Goal: Task Accomplishment & Management: Use online tool/utility

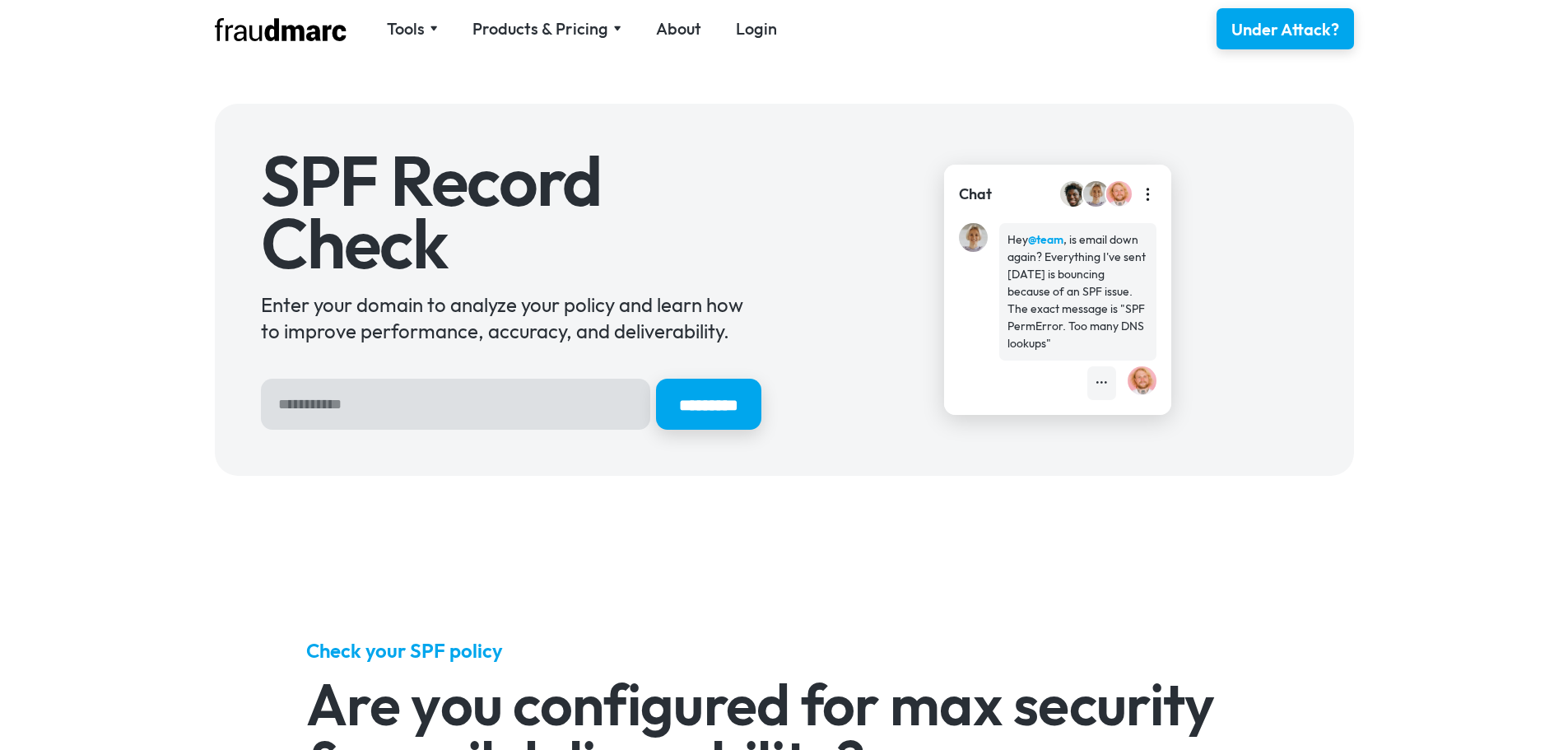
click at [391, 410] on input "Hero Sign Up Form" at bounding box center [456, 404] width 389 height 51
type input "********"
click at [686, 401] on input "*********" at bounding box center [708, 404] width 111 height 54
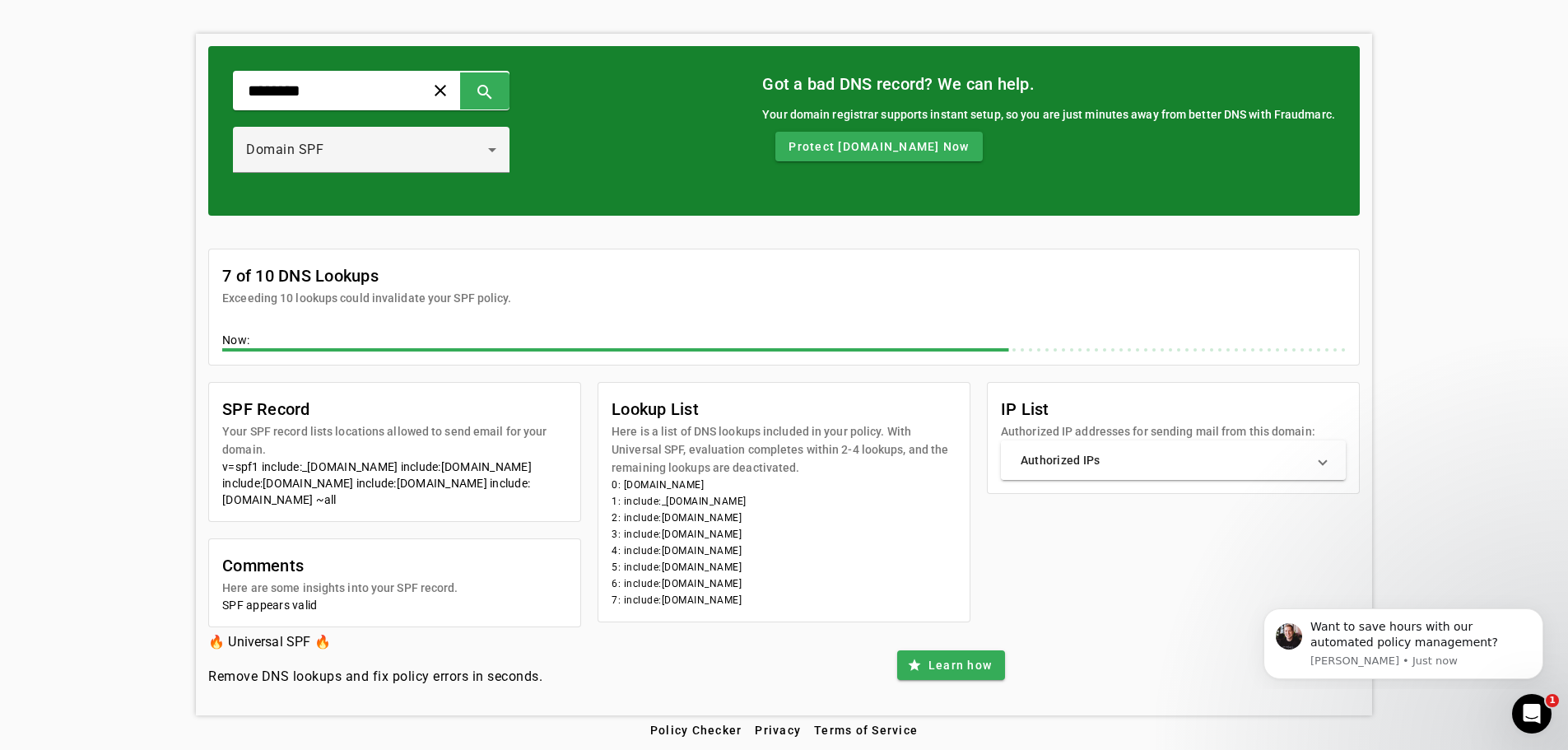
click at [1084, 452] on mat-panel-title "Authorized IPs" at bounding box center [1163, 460] width 286 height 16
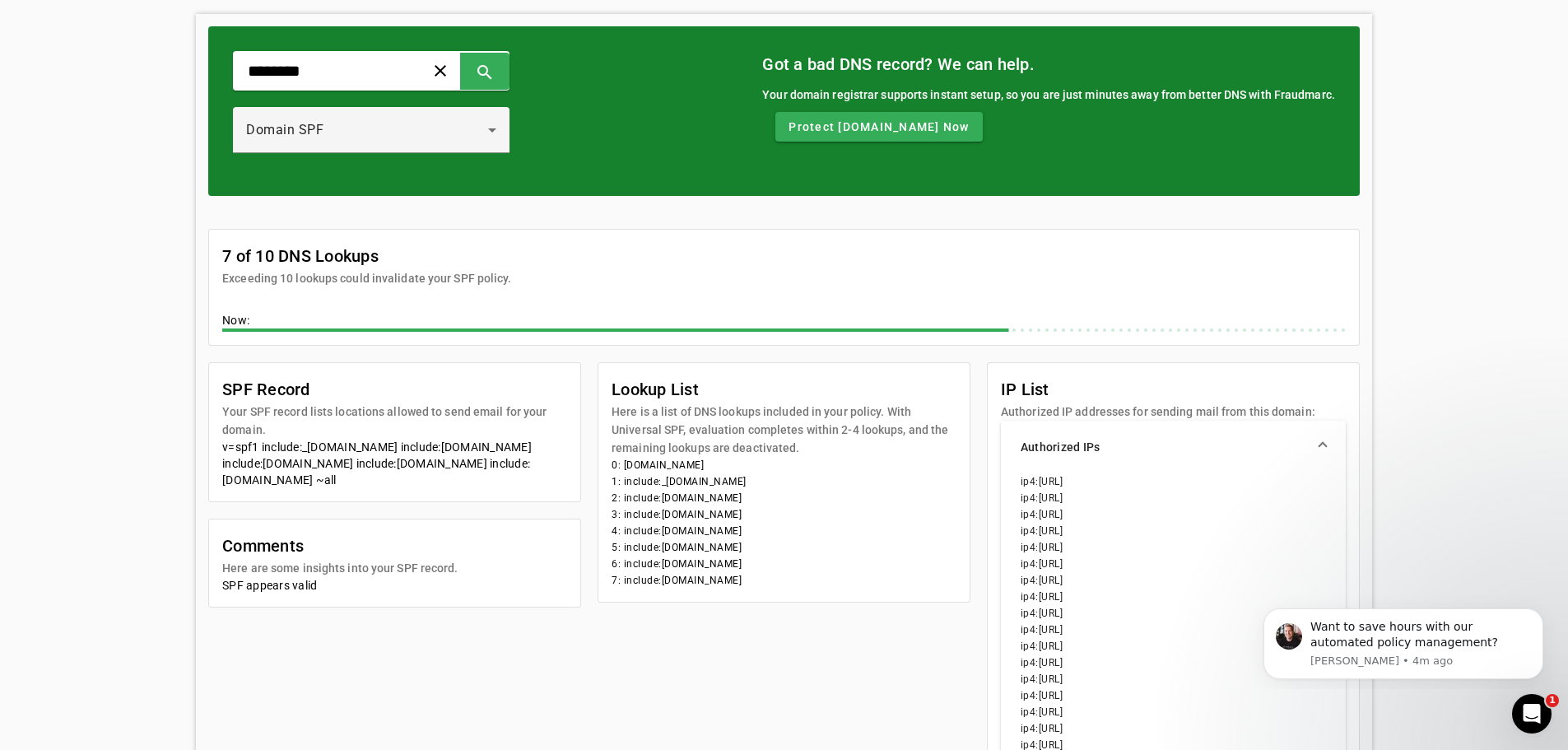
scroll to position [88, 0]
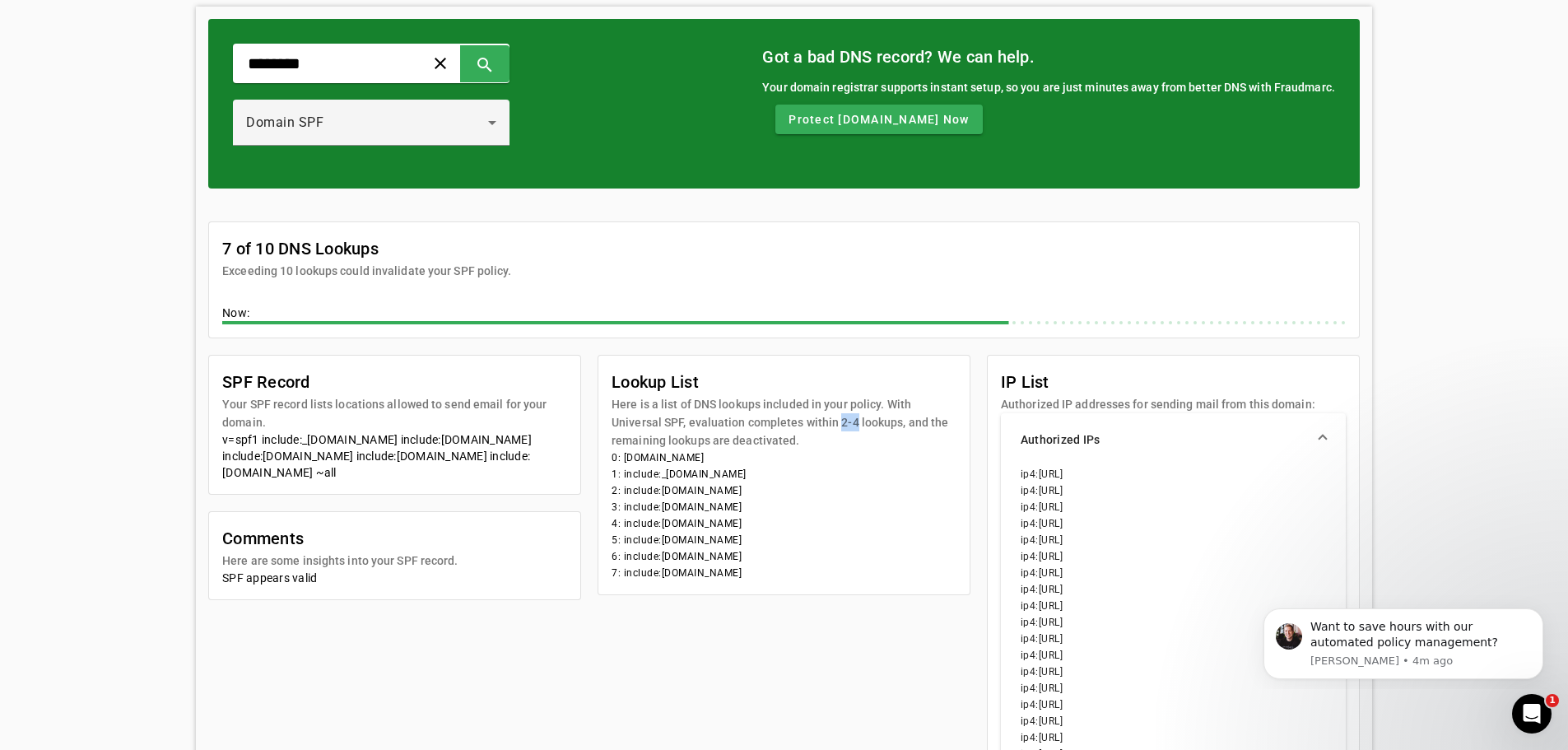
drag, startPoint x: 834, startPoint y: 423, endPoint x: 849, endPoint y: 430, distance: 16.6
click at [849, 430] on mat-card-subtitle "Here is a list of DNS lookups included in your policy. With Universal SPF, eval…" at bounding box center [784, 422] width 345 height 54
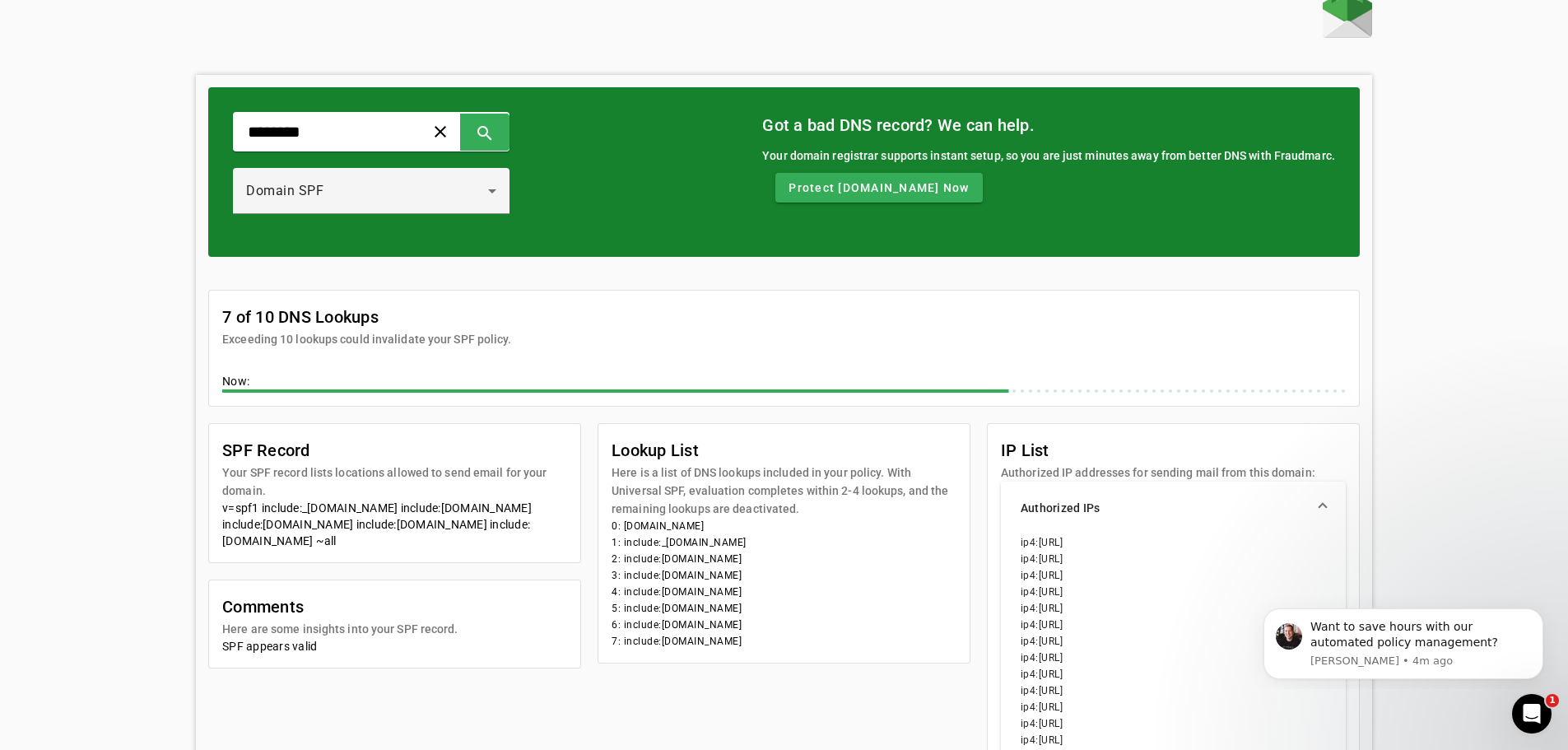
scroll to position [0, 0]
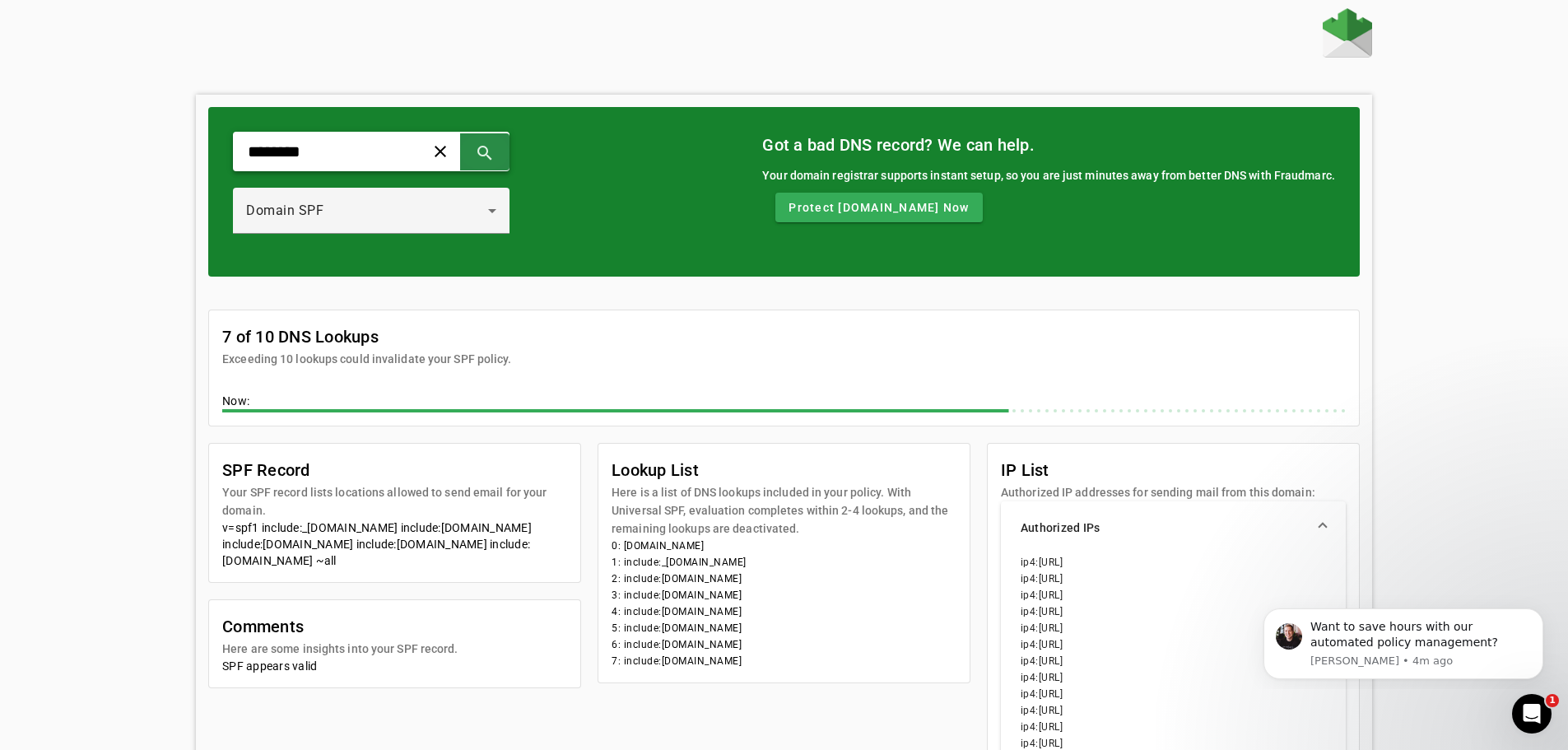
click at [505, 149] on span at bounding box center [485, 152] width 40 height 40
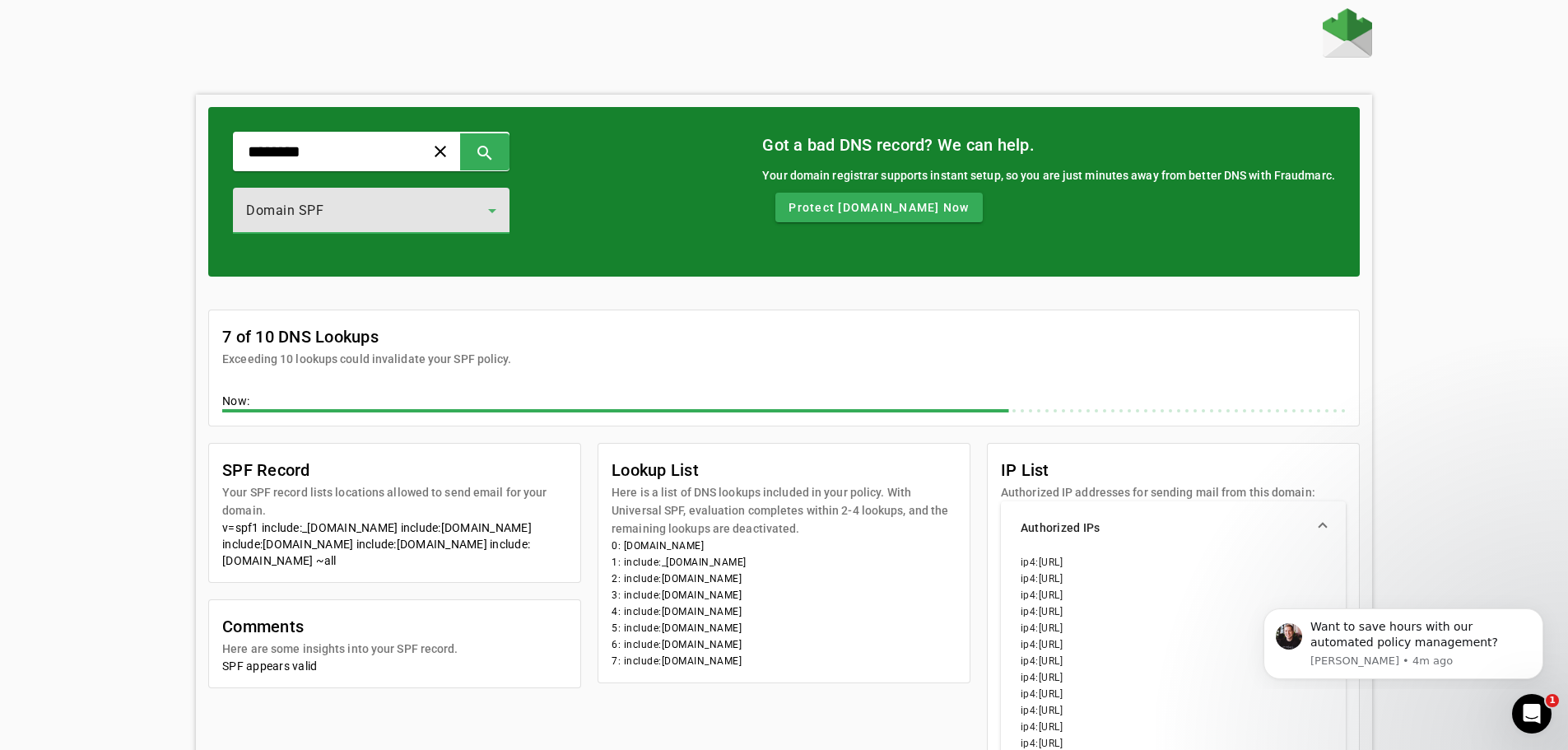
click at [354, 210] on div "Domain SPF" at bounding box center [367, 211] width 242 height 20
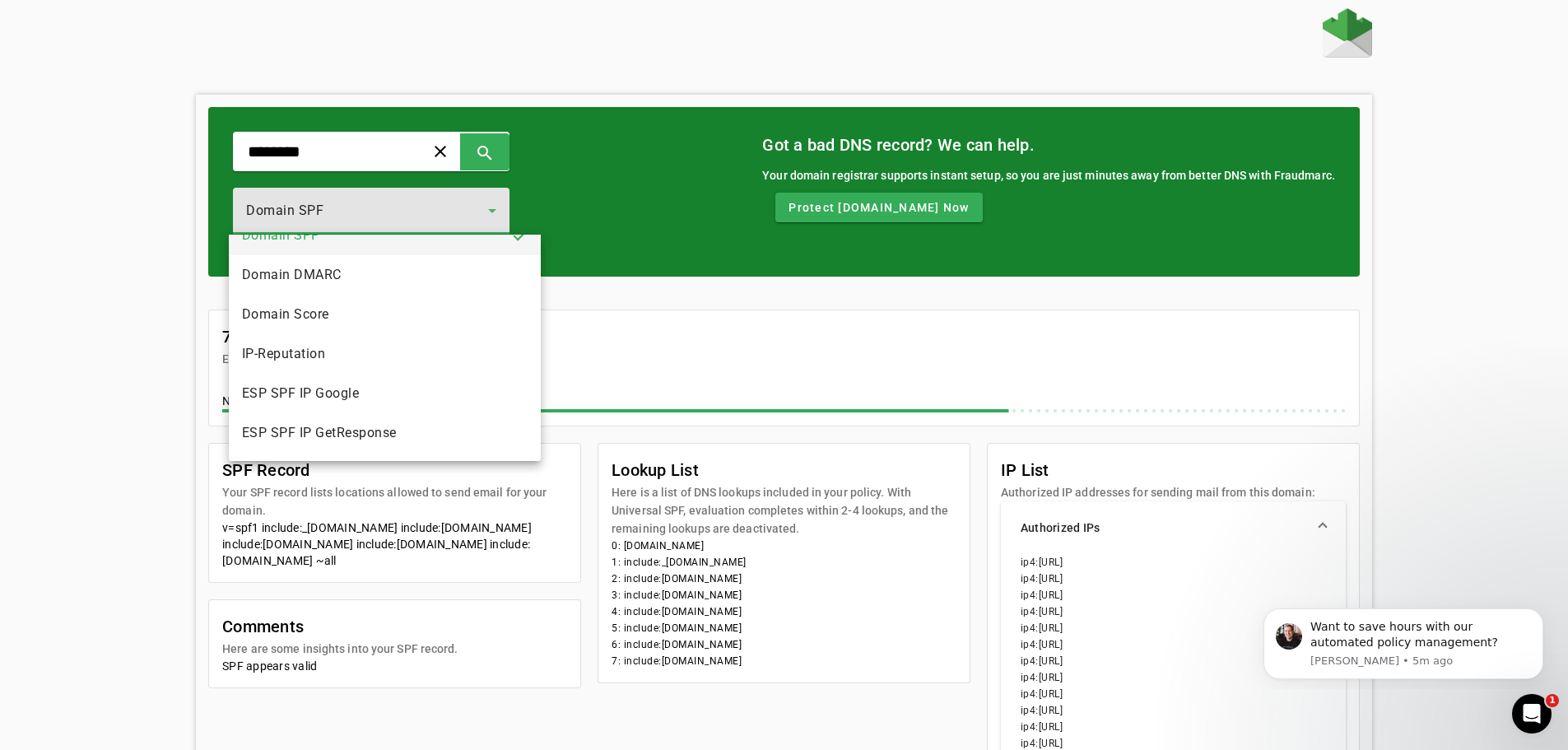
scroll to position [12, 0]
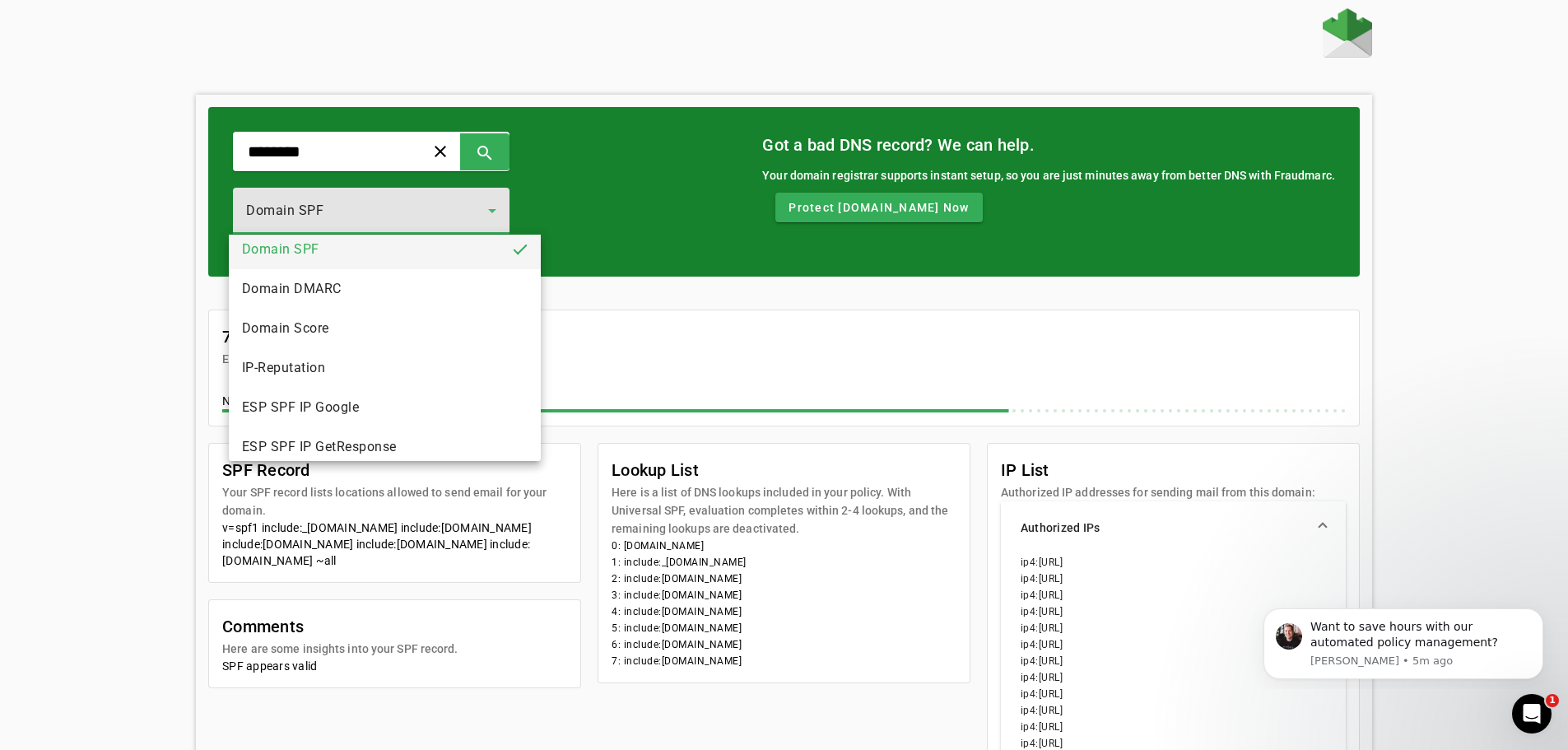
click at [517, 150] on div at bounding box center [784, 375] width 1568 height 750
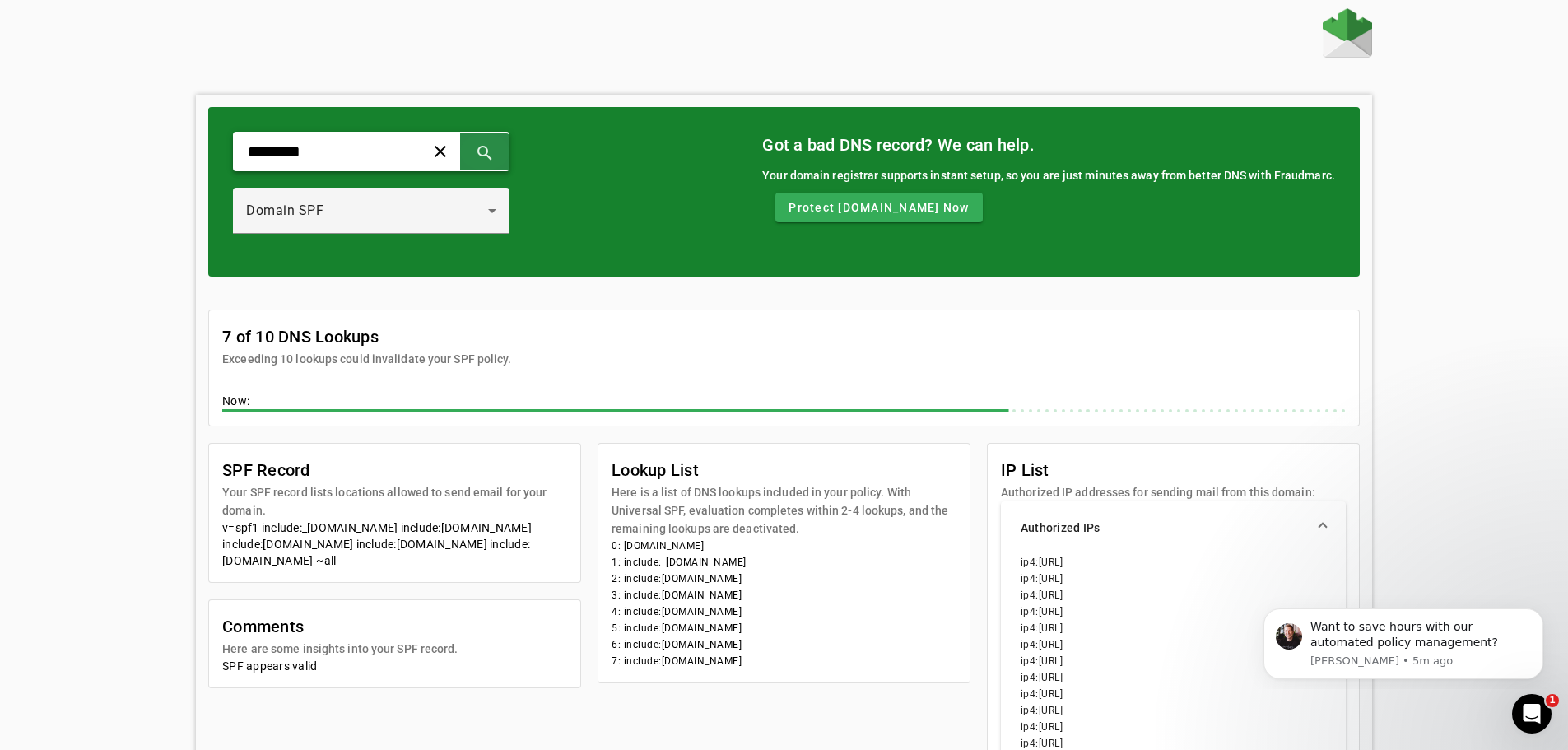
click at [505, 148] on span at bounding box center [485, 152] width 40 height 40
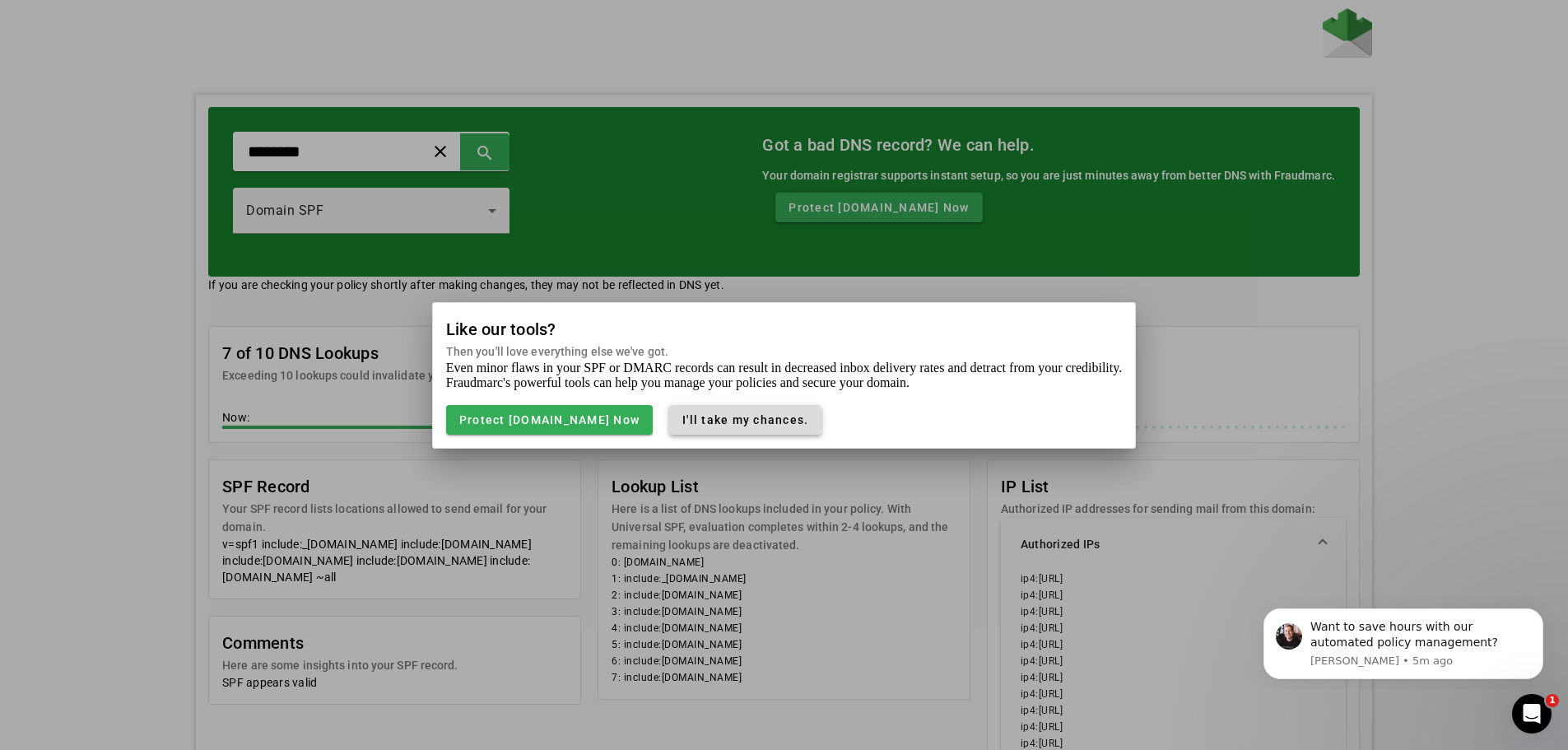
click at [682, 418] on span "I'll take my chances." at bounding box center [745, 419] width 126 height 14
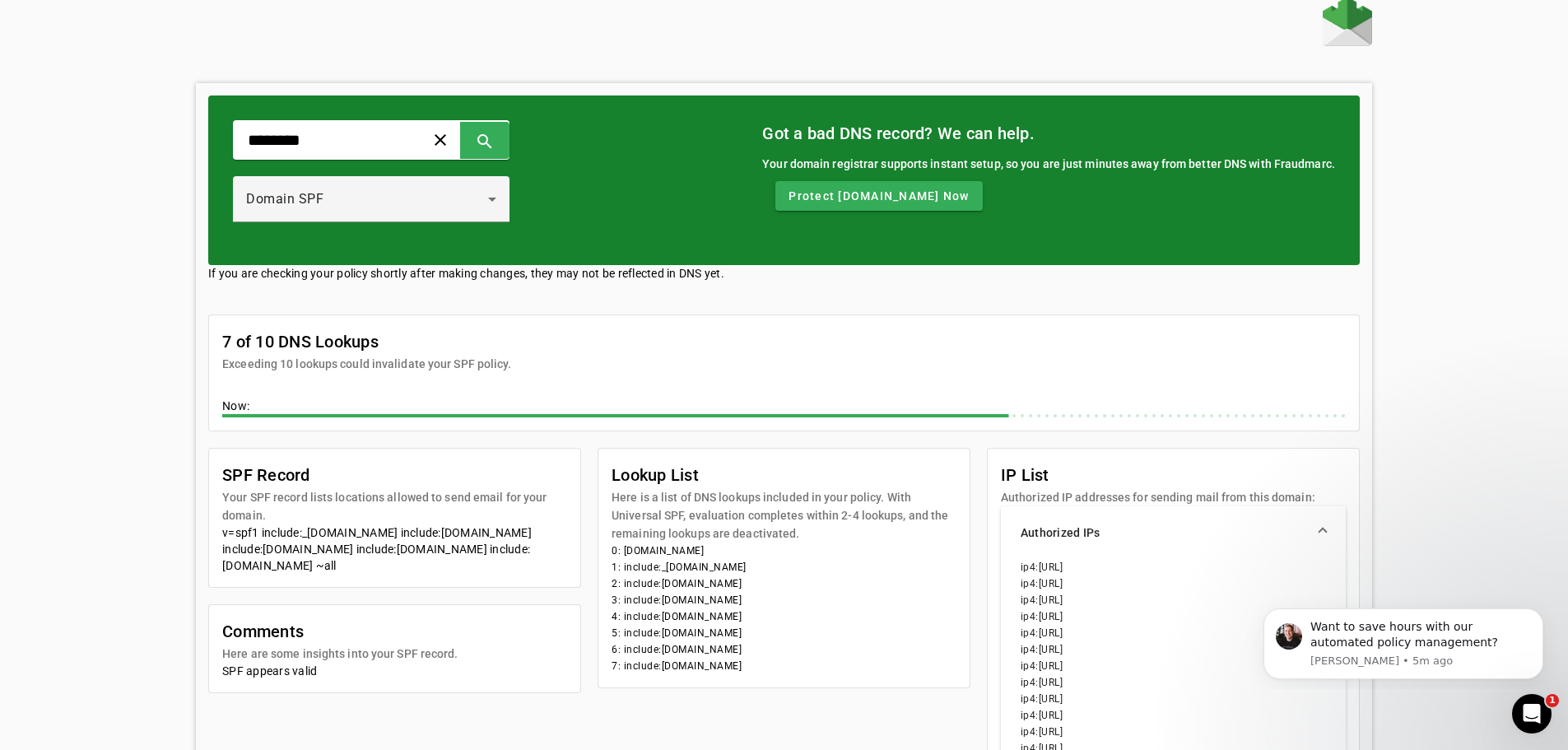
scroll to position [0, 0]
